Goal: Transaction & Acquisition: Download file/media

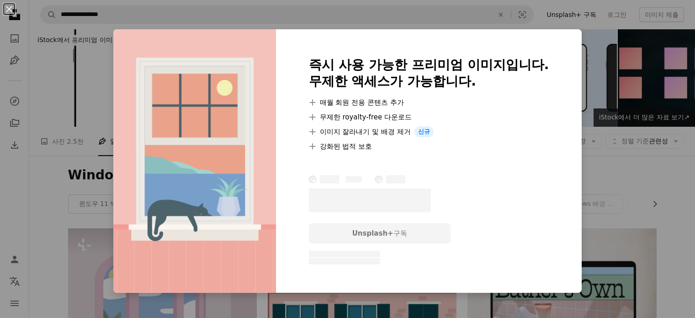
scroll to position [594, 0]
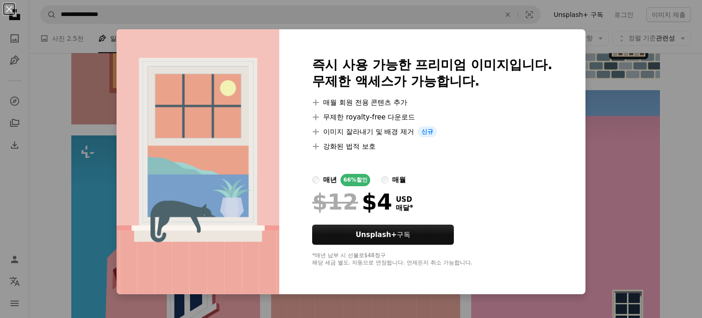
click at [602, 190] on div "An X shape 즉시 사용 가능한 프리미엄 이미지입니다. 무제한 액세스가 가능합니다. A plus sign 매월 회원 전용 콘텐츠 추가 A…" at bounding box center [351, 159] width 702 height 318
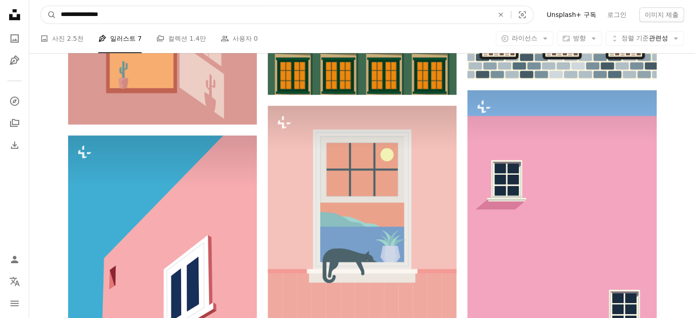
click at [59, 16] on input "**********" at bounding box center [273, 14] width 435 height 17
click at [163, 15] on input "**********" at bounding box center [273, 14] width 435 height 17
drag, startPoint x: 159, startPoint y: 17, endPoint x: 33, endPoint y: 20, distance: 125.3
click at [33, 20] on nav "**********" at bounding box center [362, 14] width 666 height 29
type input "*******"
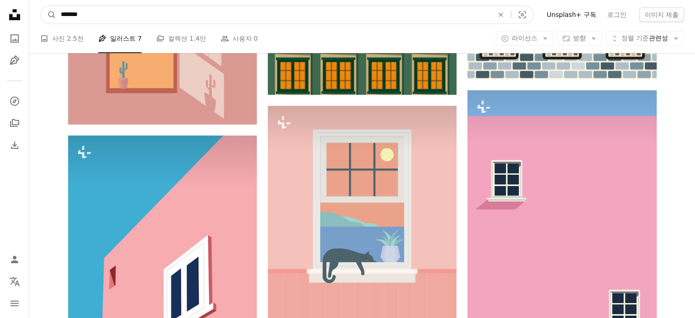
click at [41, 6] on button "A magnifying glass" at bounding box center [49, 14] width 16 height 17
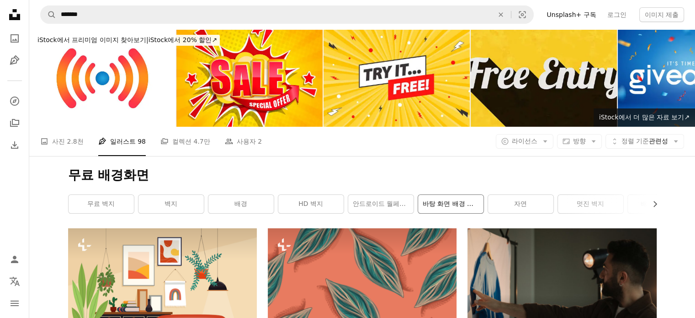
click at [457, 204] on link "바탕 화면 배경 무늬" at bounding box center [450, 204] width 65 height 18
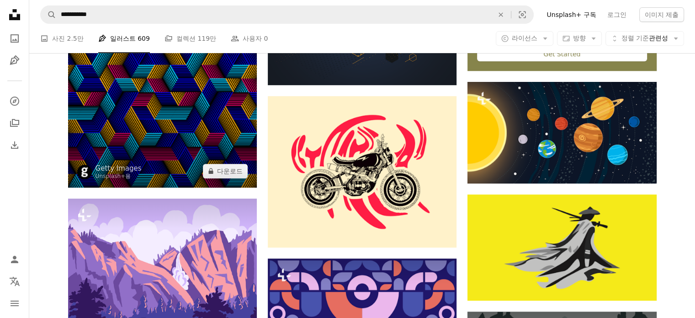
scroll to position [316, 0]
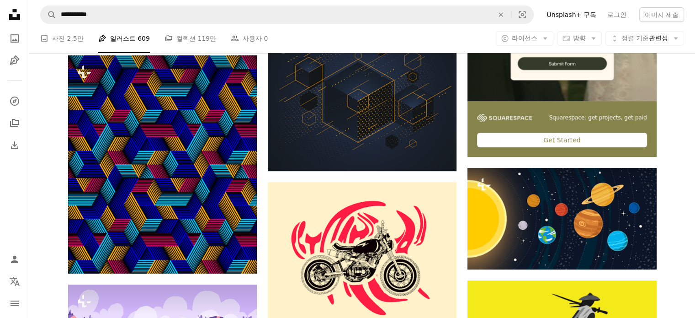
click at [107, 40] on li "Pen Tool 일러스트 609" at bounding box center [124, 38] width 52 height 29
click at [117, 38] on li "Pen Tool 일러스트 609" at bounding box center [124, 38] width 52 height 29
click at [533, 36] on span "라이선스" at bounding box center [525, 37] width 26 height 7
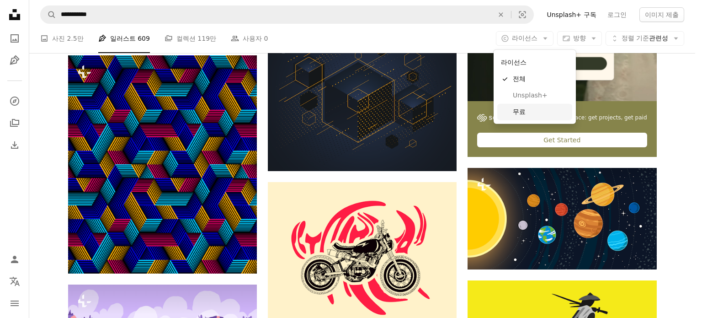
click at [518, 111] on span "무료" at bounding box center [541, 111] width 56 height 9
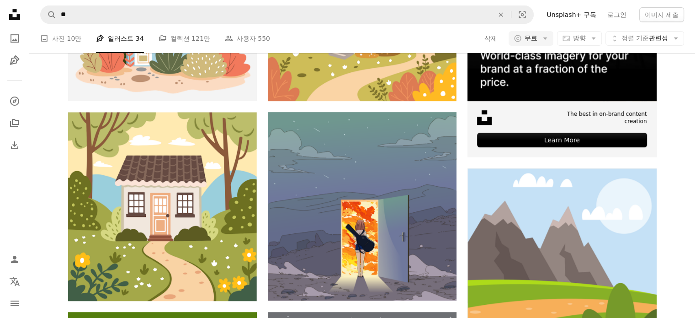
scroll to position [137, 0]
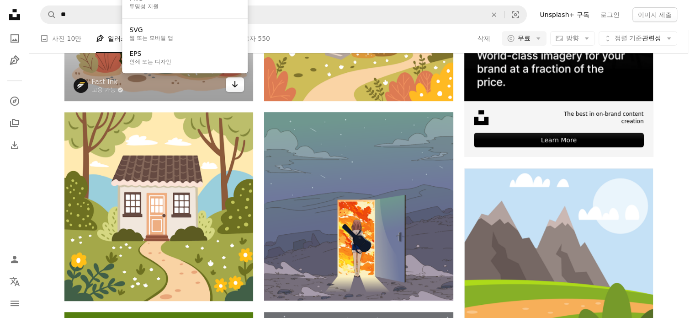
click at [239, 90] on icon "Arrow pointing down" at bounding box center [234, 84] width 7 height 11
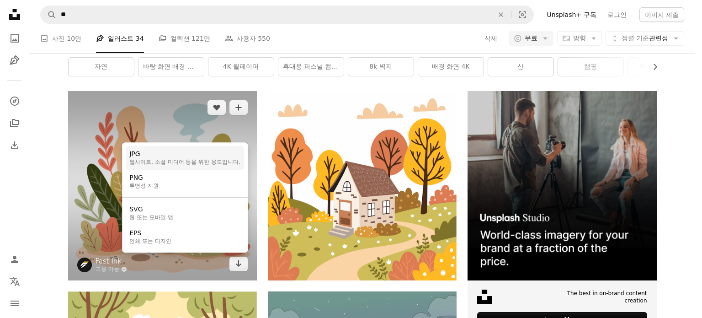
click at [152, 158] on div "JPG" at bounding box center [184, 153] width 111 height 9
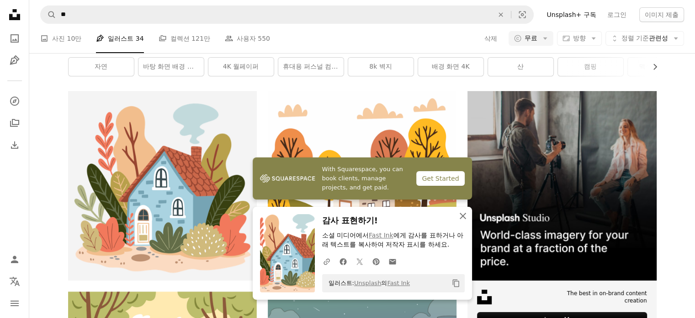
click at [462, 214] on icon "An X shape" at bounding box center [463, 215] width 11 height 11
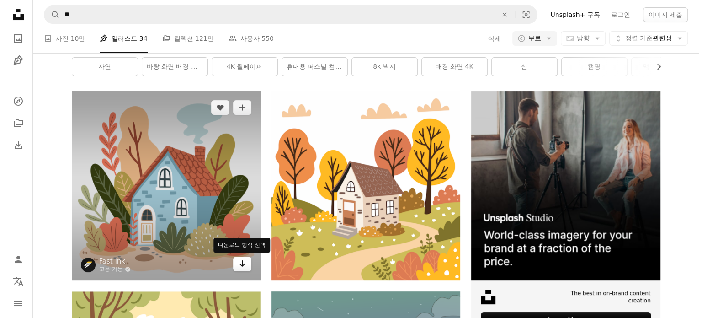
scroll to position [0, 0]
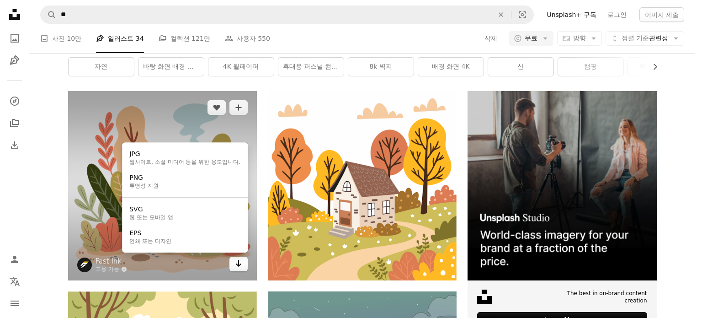
click at [232, 262] on button "Arrow pointing down" at bounding box center [238, 263] width 18 height 15
click at [144, 187] on div "투명성 지원" at bounding box center [143, 185] width 29 height 7
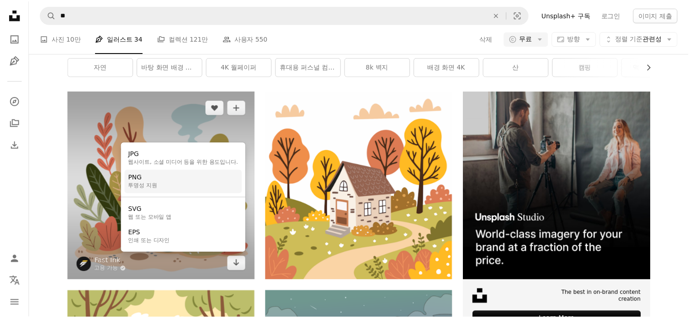
scroll to position [137, 0]
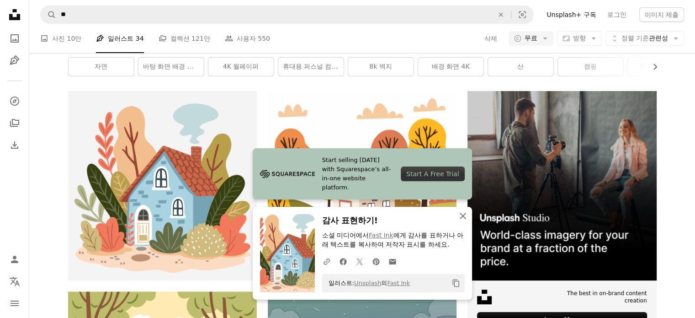
click at [462, 215] on icon "button" at bounding box center [463, 216] width 6 height 6
